Goal: Complete application form

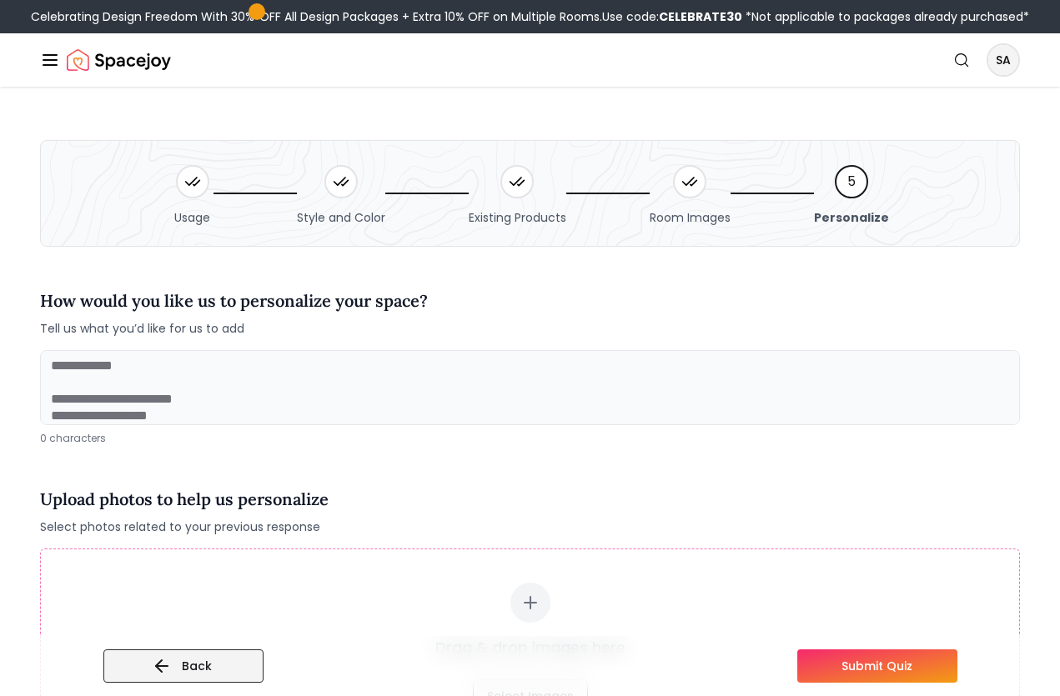
click at [208, 663] on button "Back" at bounding box center [183, 666] width 160 height 33
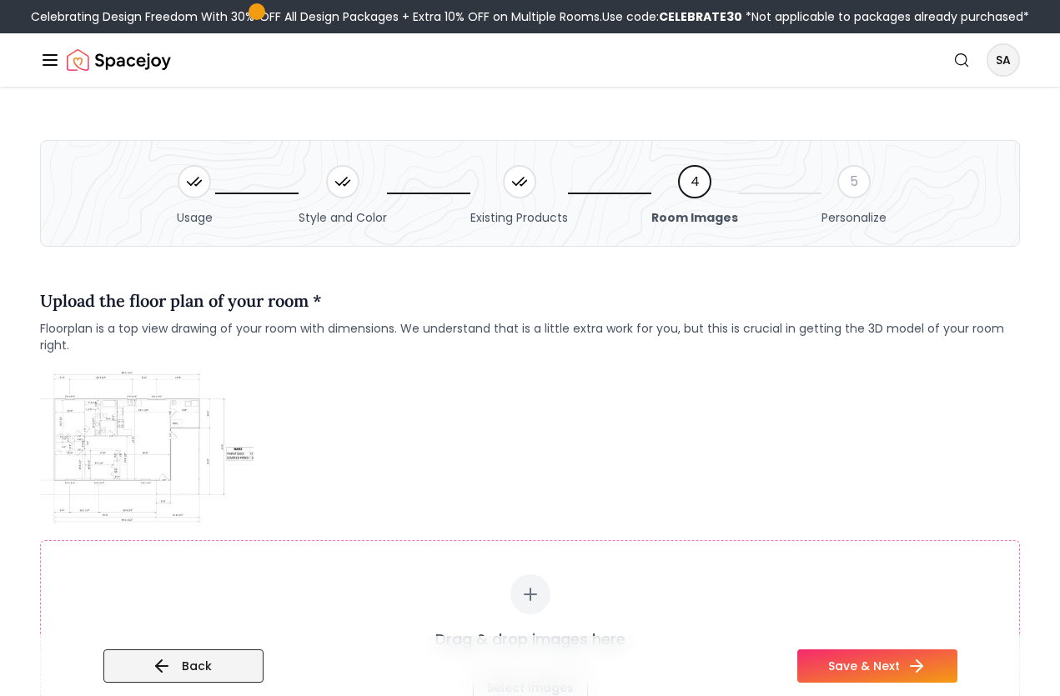
click at [155, 663] on icon at bounding box center [162, 666] width 20 height 20
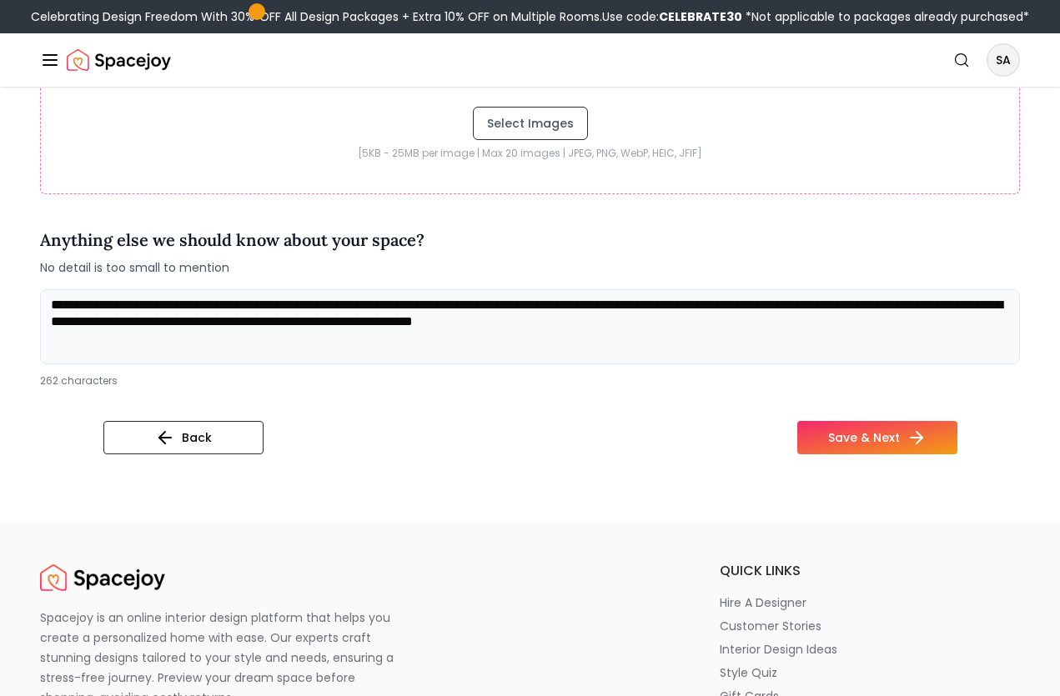
scroll to position [695, 0]
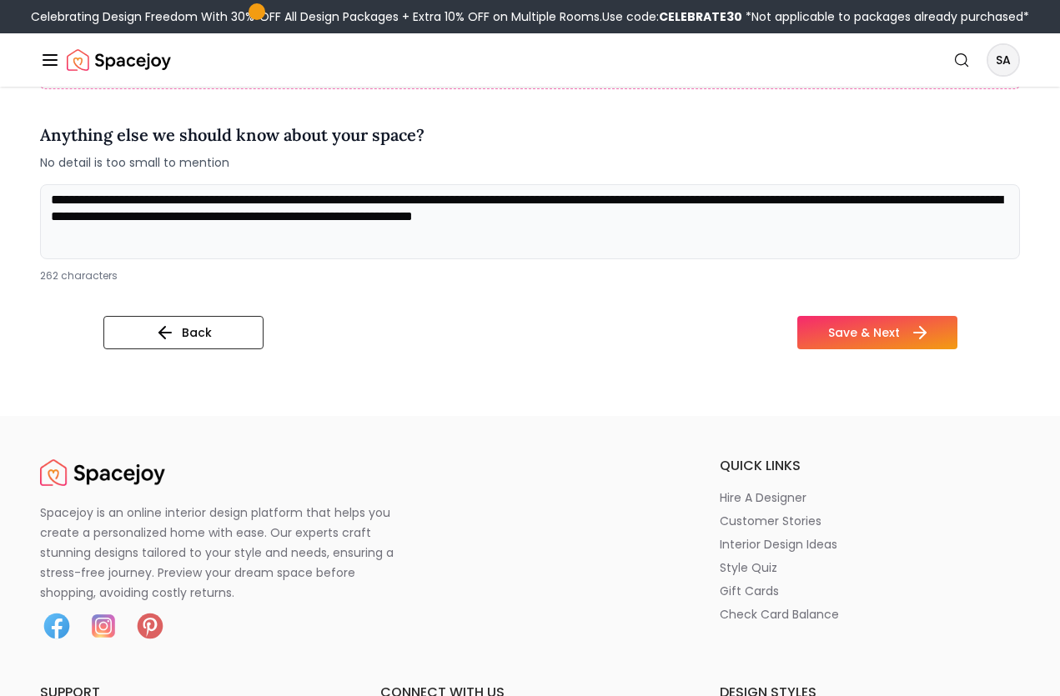
click at [869, 330] on button "Save & Next" at bounding box center [877, 332] width 160 height 33
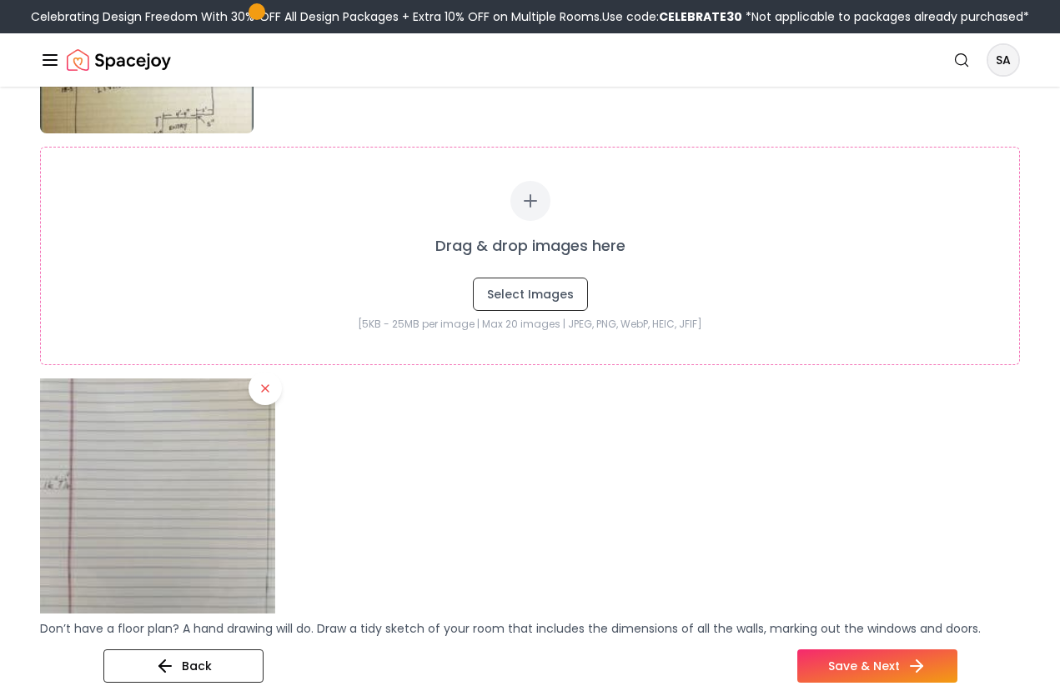
scroll to position [882, 0]
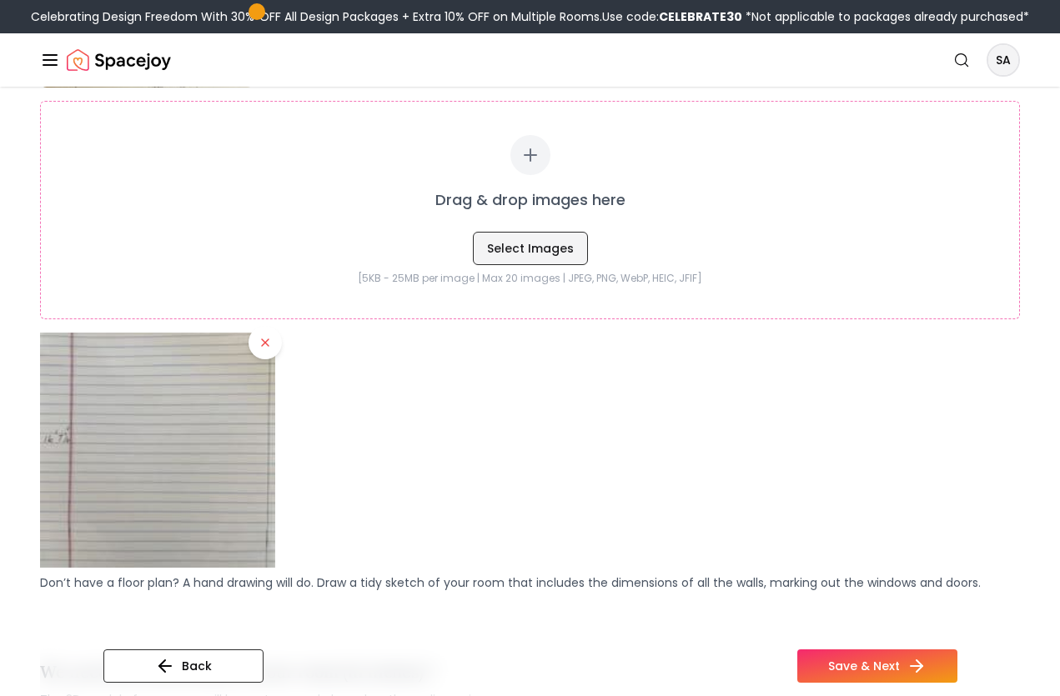
click at [541, 245] on button "Select Images" at bounding box center [530, 248] width 115 height 33
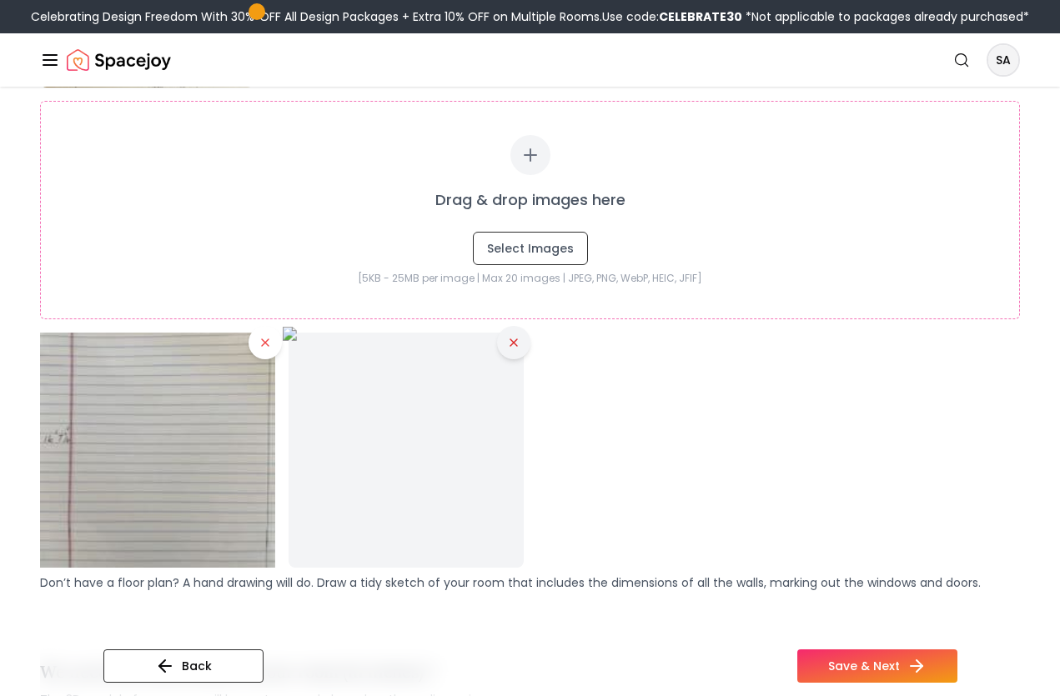
click at [515, 340] on icon at bounding box center [513, 342] width 13 height 13
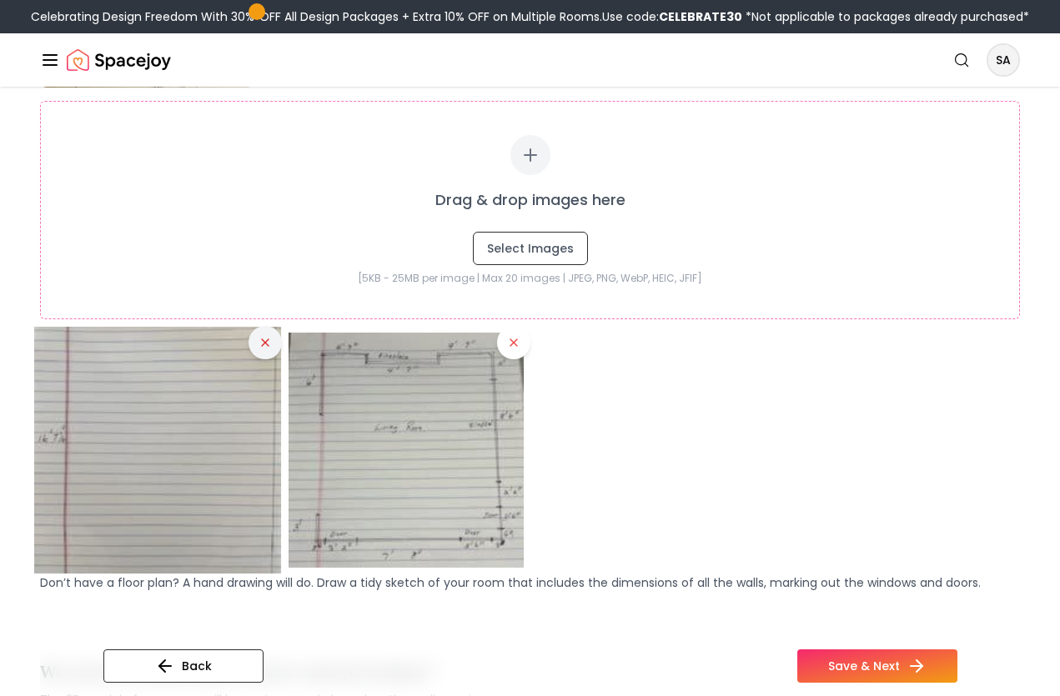
click at [266, 339] on icon at bounding box center [265, 342] width 13 height 13
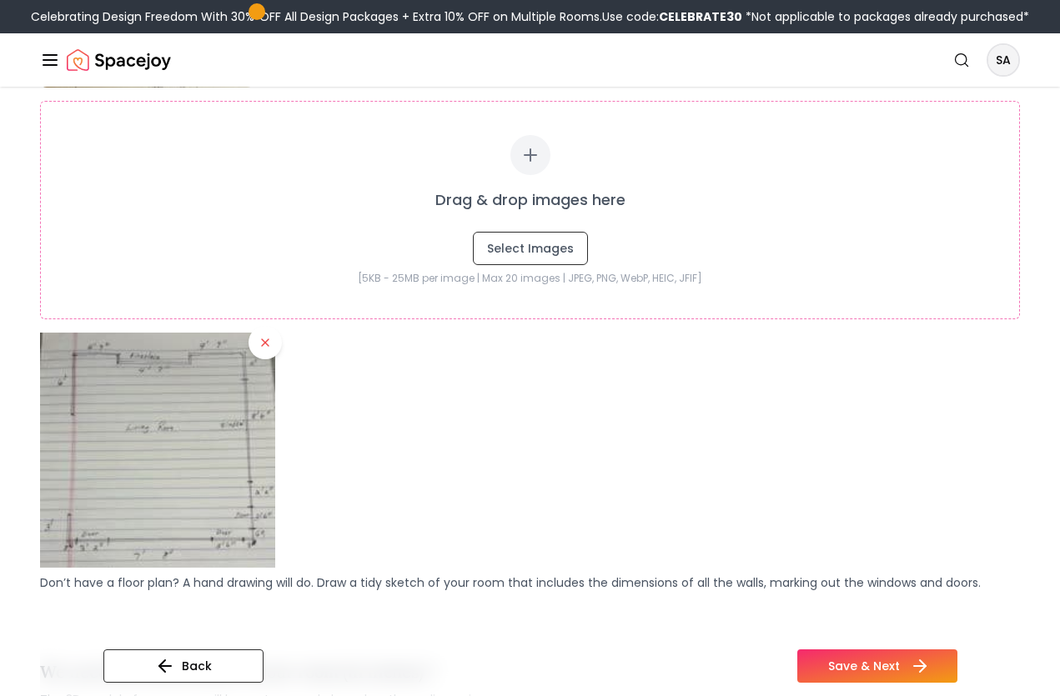
click at [834, 661] on button "Save & Next" at bounding box center [877, 666] width 160 height 33
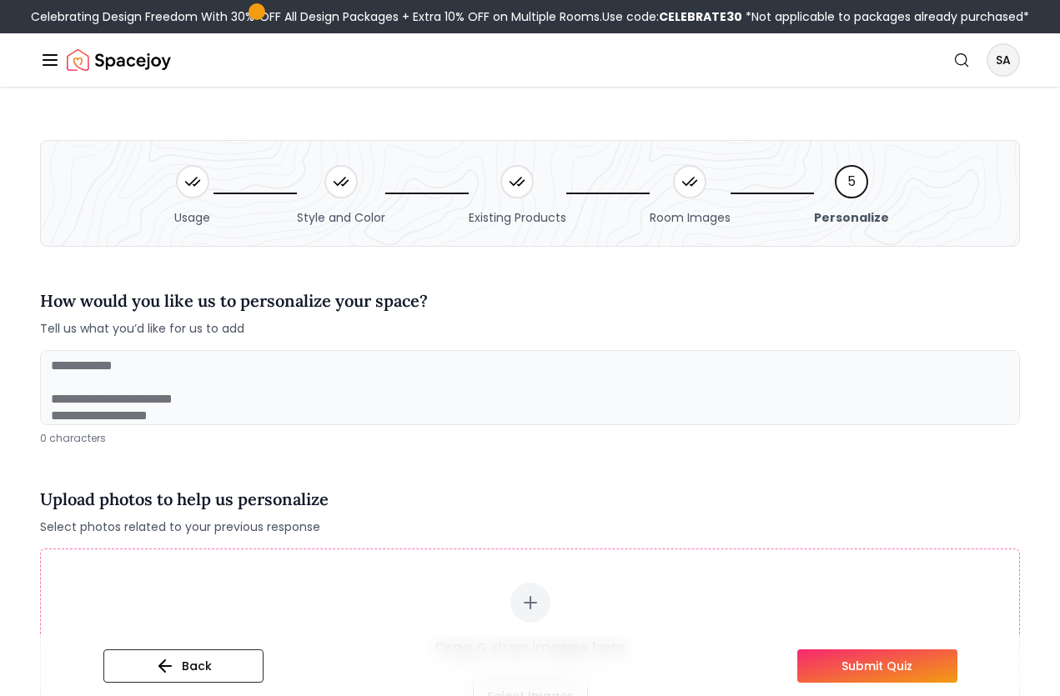
click at [871, 657] on button "Submit Quiz" at bounding box center [877, 666] width 160 height 33
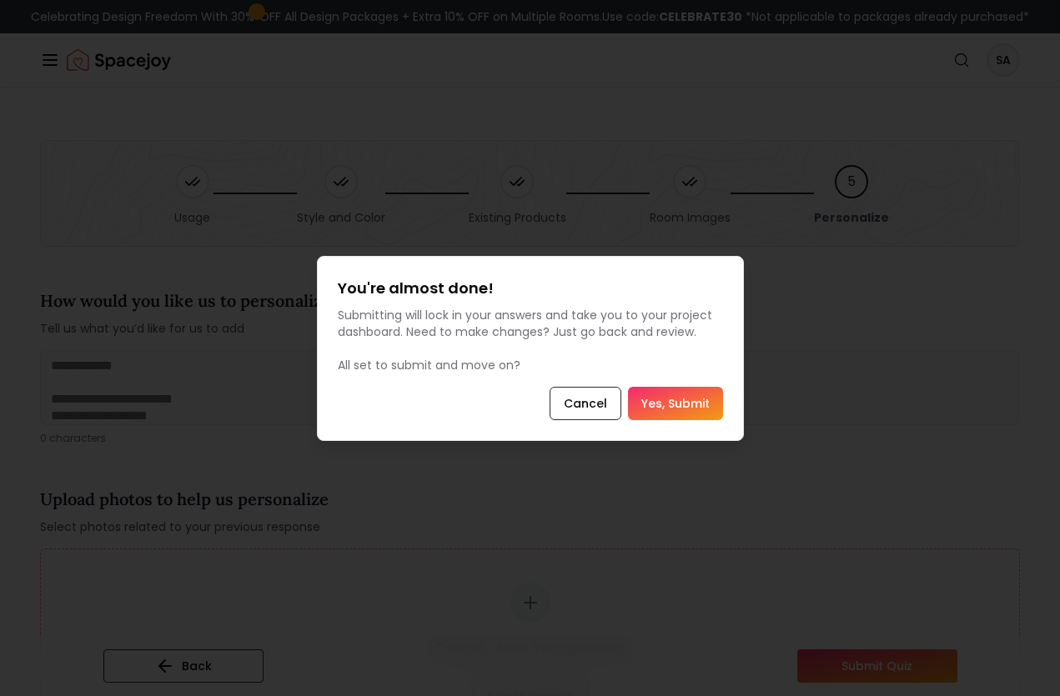
click at [688, 399] on button "Yes, Submit" at bounding box center [675, 403] width 95 height 33
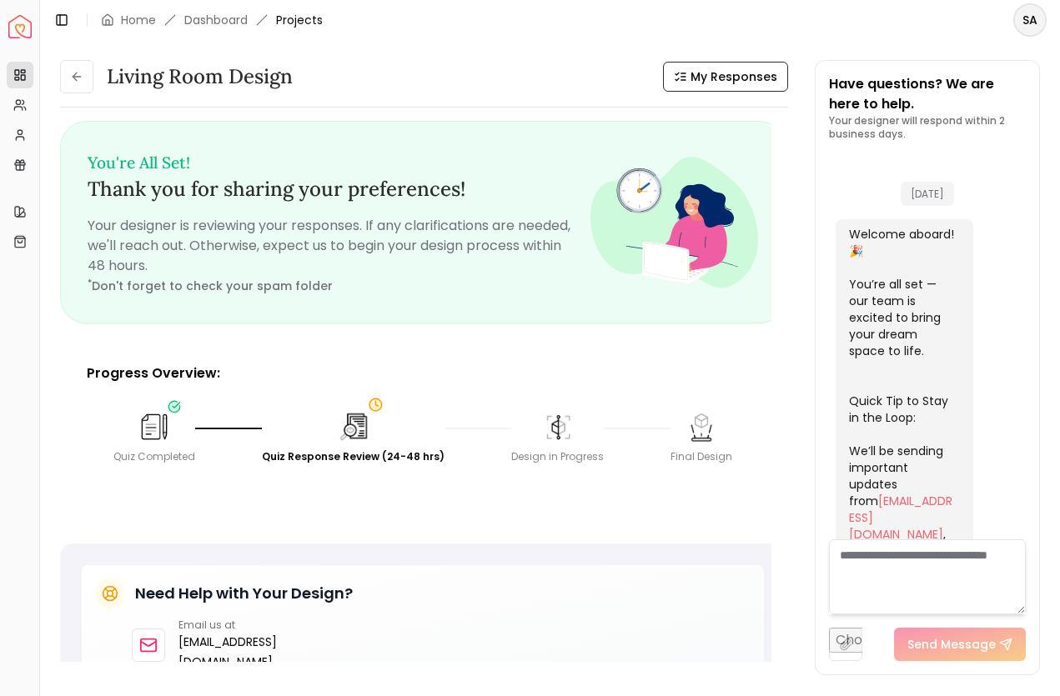
scroll to position [799, 0]
